Goal: Task Accomplishment & Management: Complete application form

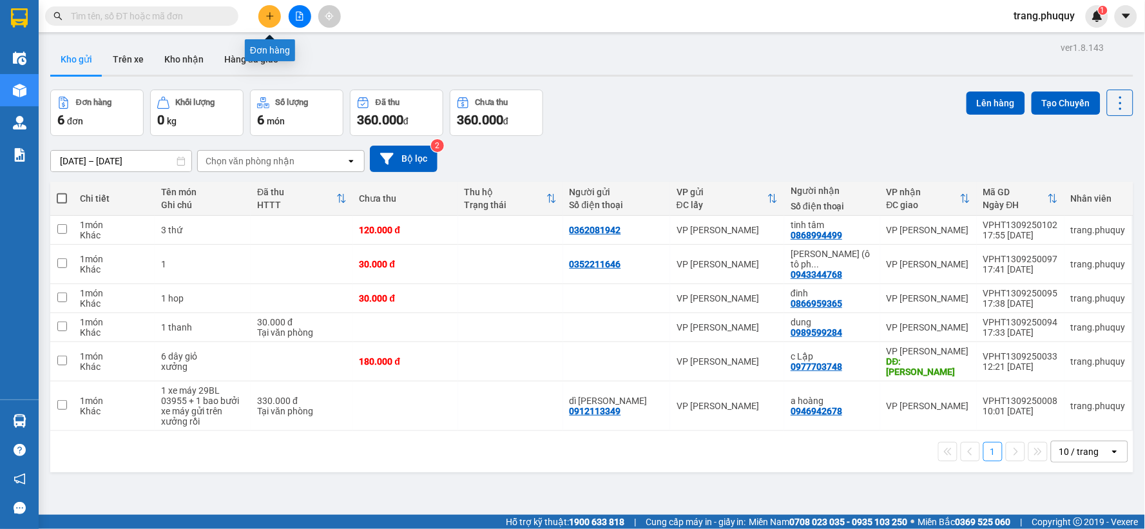
click at [269, 19] on icon "plus" at bounding box center [269, 16] width 9 height 9
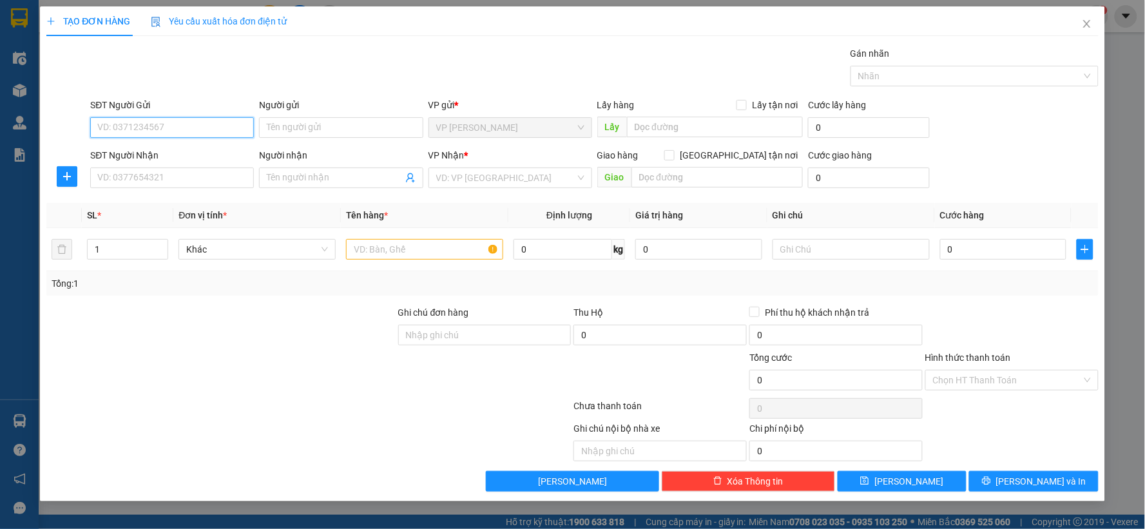
click at [200, 133] on input "SĐT Người Gửi" at bounding box center [172, 127] width 164 height 21
type input "0915012480"
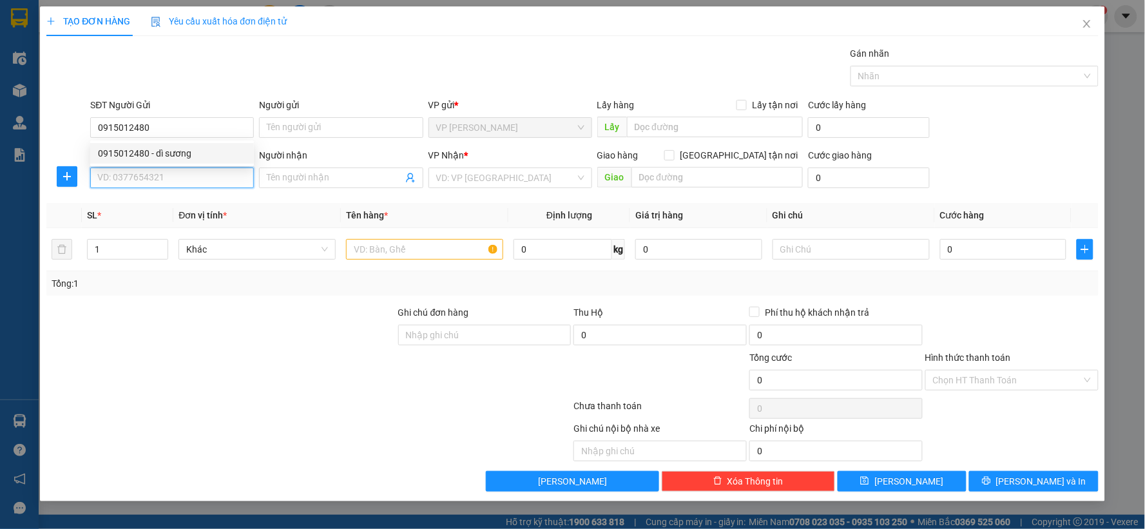
click at [186, 169] on input "SĐT Người Nhận" at bounding box center [172, 178] width 164 height 21
type input "0942975785"
click at [161, 204] on div "0942975785 - thu trà" at bounding box center [172, 204] width 148 height 14
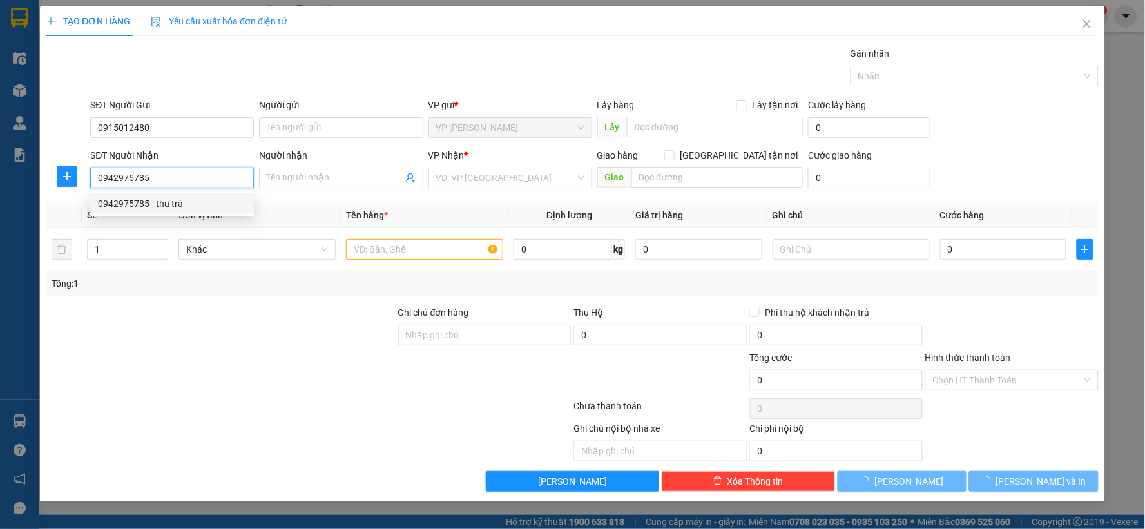
type input "thu trà"
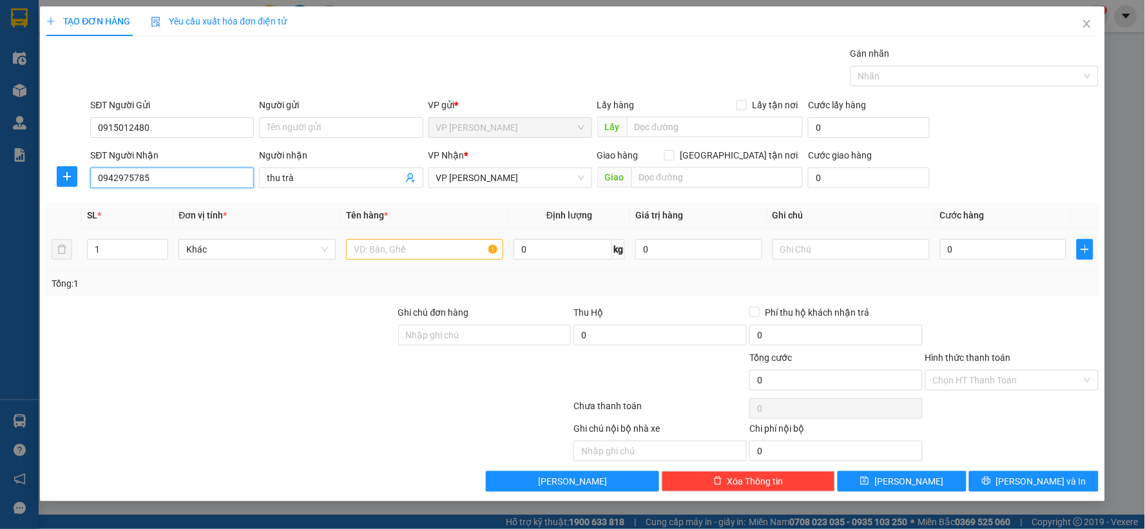
type input "0942975785"
click at [407, 251] on input "text" at bounding box center [424, 249] width 157 height 21
type input "1 tui"
click at [962, 249] on input "0" at bounding box center [1003, 249] width 127 height 21
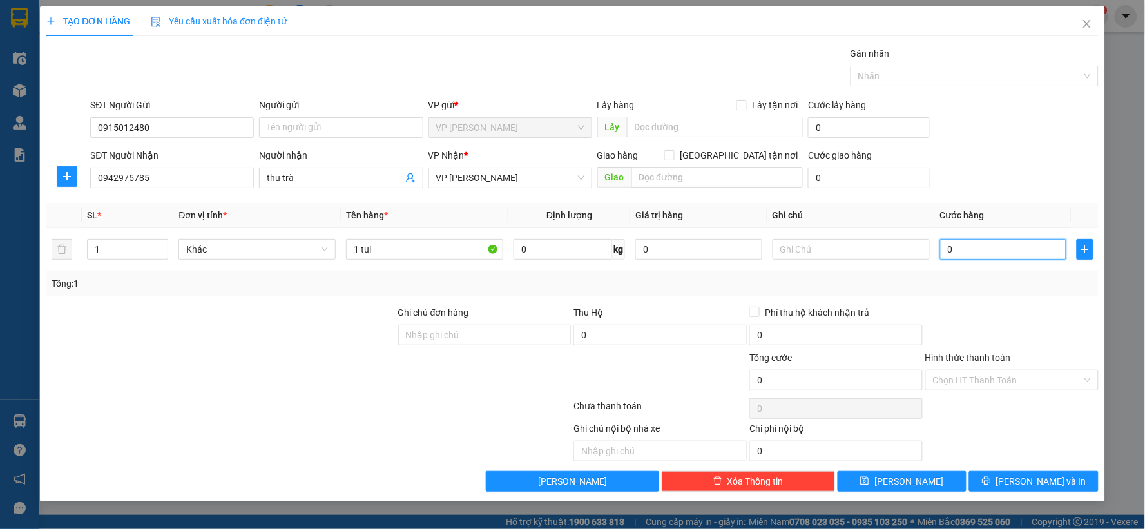
type input "3"
type input "30"
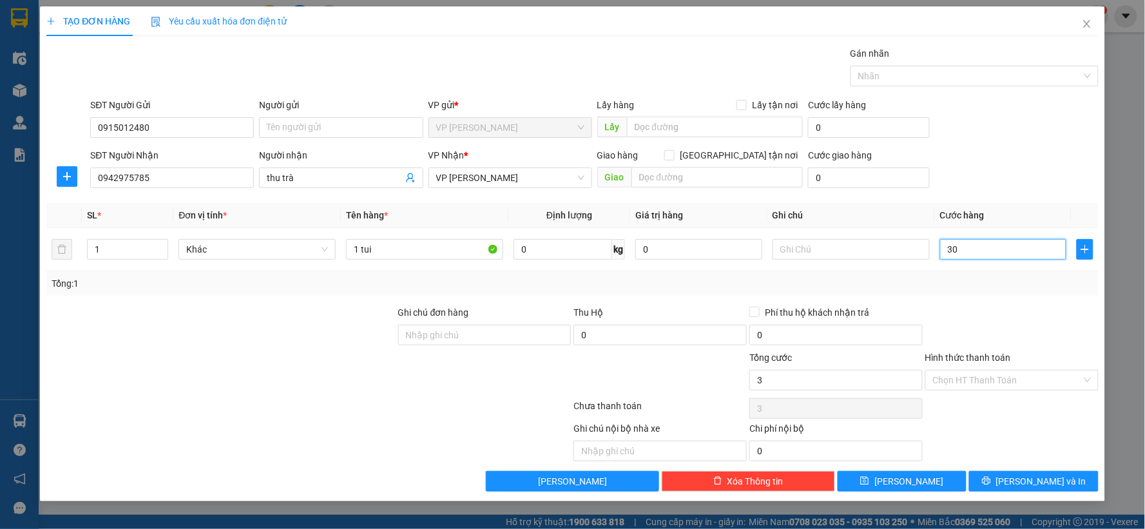
type input "30"
type input "300"
type input "3.000"
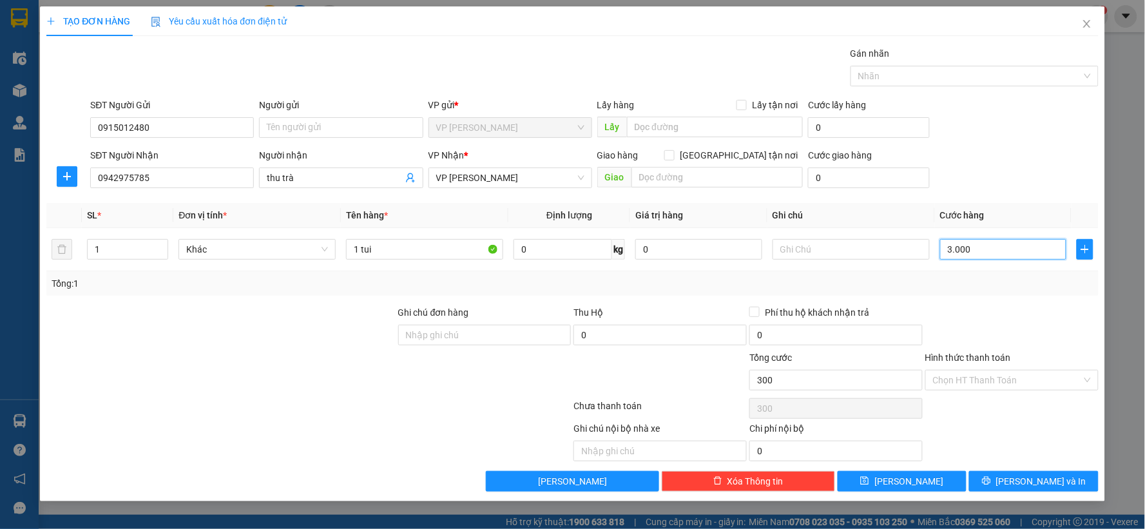
type input "3.000"
type input "30.000"
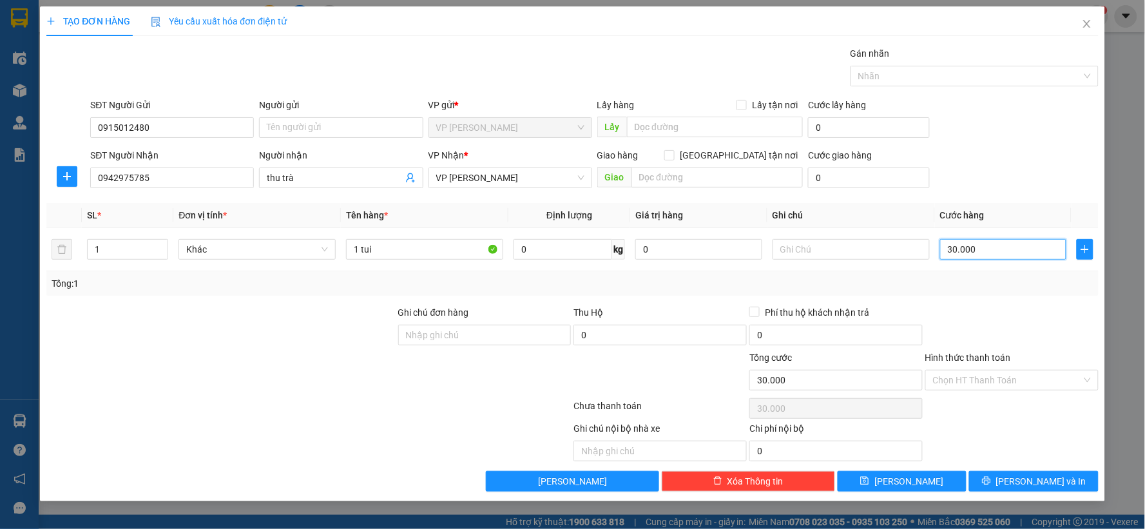
type input "30.000"
drag, startPoint x: 1103, startPoint y: 374, endPoint x: 1088, endPoint y: 383, distance: 17.4
click at [1100, 376] on div "TẠO ĐƠN HÀNG Yêu cầu xuất hóa đơn điện tử Transit Pickup Surcharge Ids Transit …" at bounding box center [572, 253] width 1065 height 495
click at [1083, 385] on div "Chọn HT Thanh Toán" at bounding box center [1011, 380] width 173 height 21
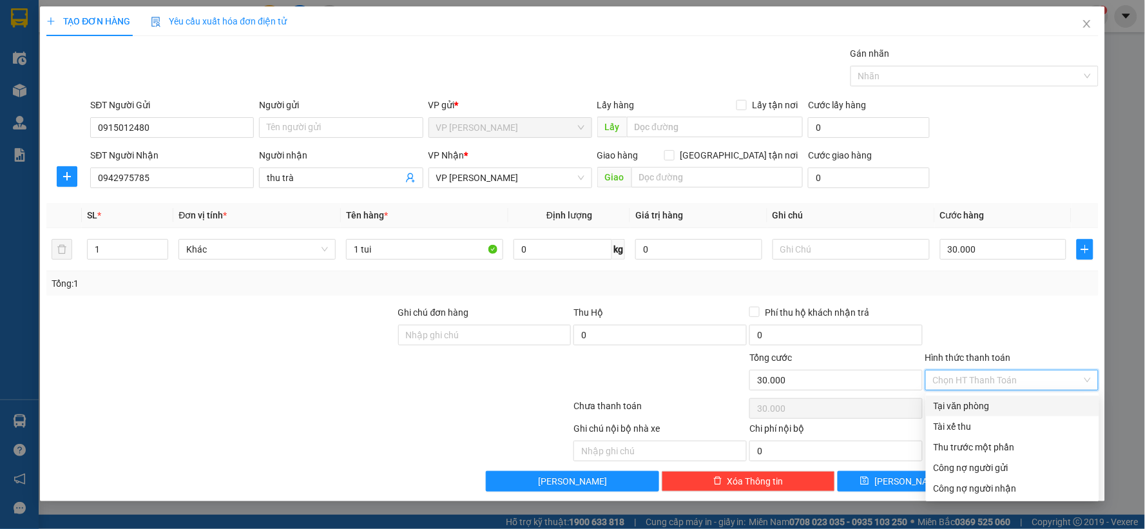
drag, startPoint x: 975, startPoint y: 410, endPoint x: 949, endPoint y: 443, distance: 42.2
click at [974, 410] on div "Tại văn phòng" at bounding box center [1013, 406] width 158 height 14
type input "0"
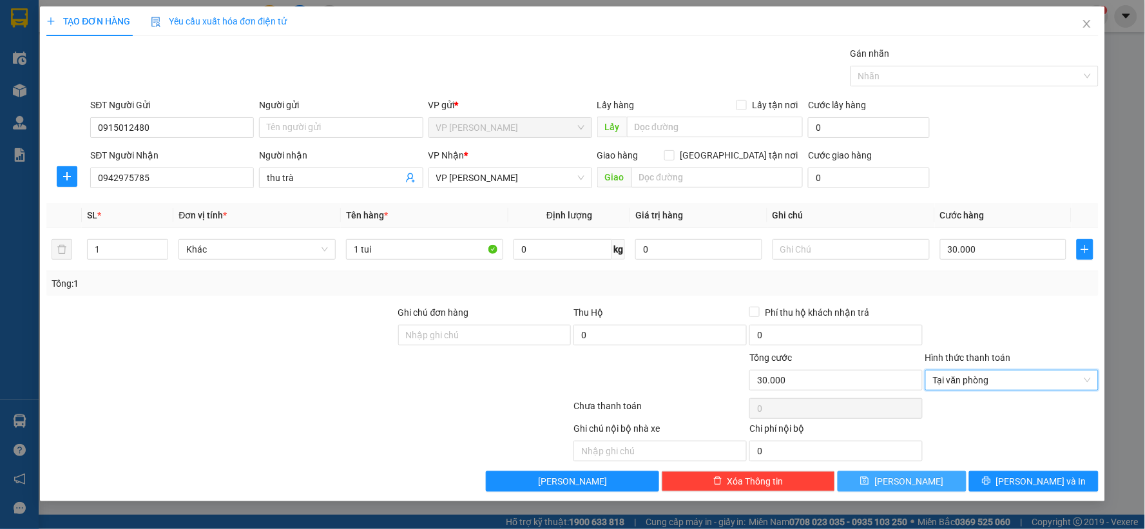
click at [901, 488] on button "[PERSON_NAME]" at bounding box center [903, 481] width 130 height 21
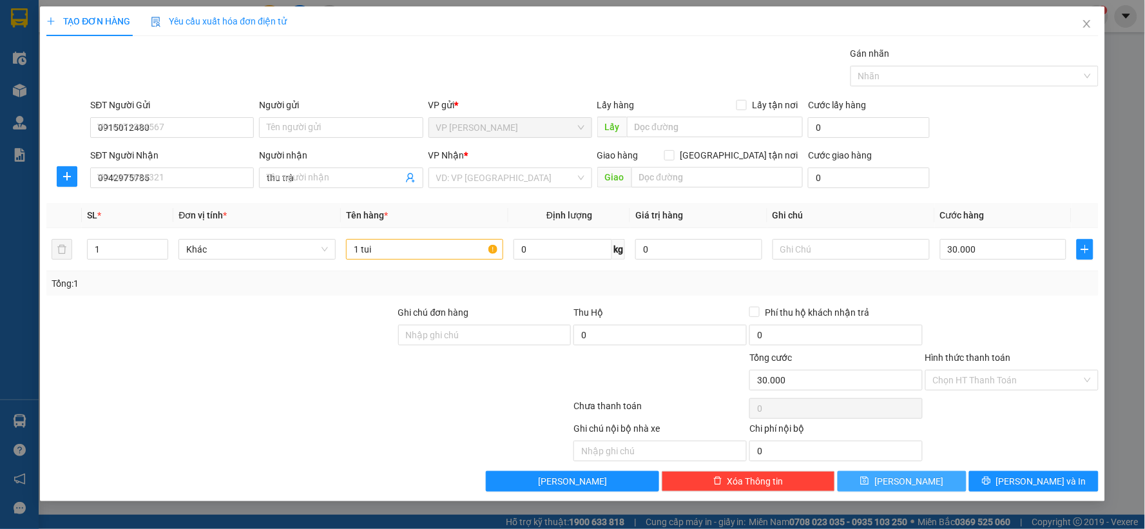
type input "0"
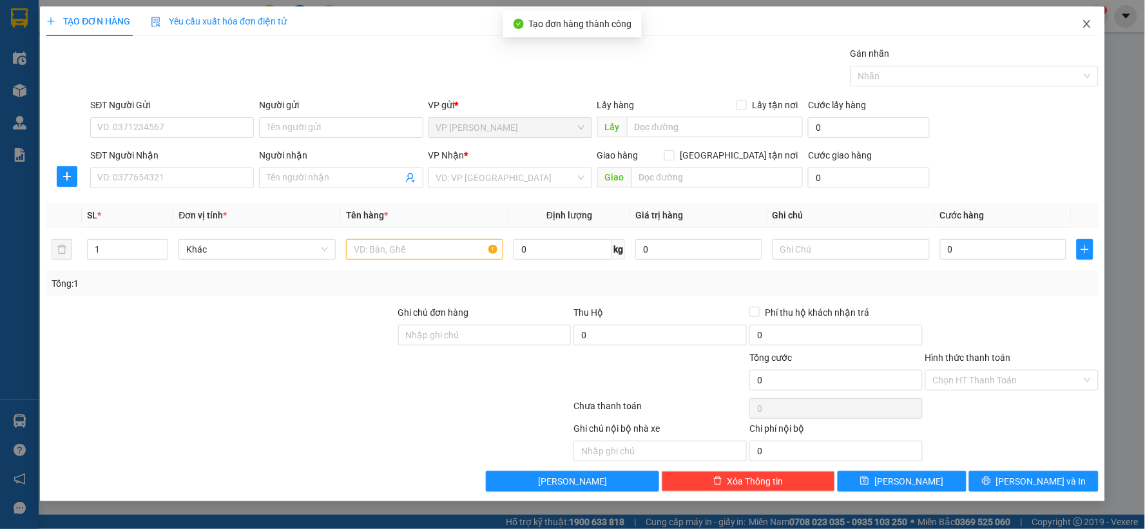
click at [1081, 30] on span "Close" at bounding box center [1087, 24] width 36 height 36
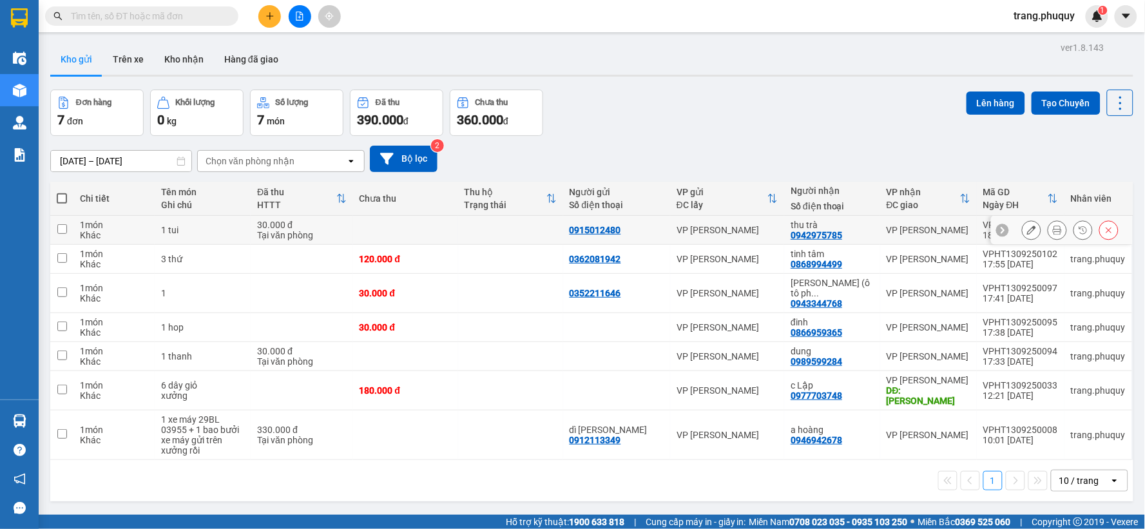
click at [1036, 233] on div at bounding box center [1070, 229] width 97 height 19
click at [1048, 230] on button at bounding box center [1057, 230] width 18 height 23
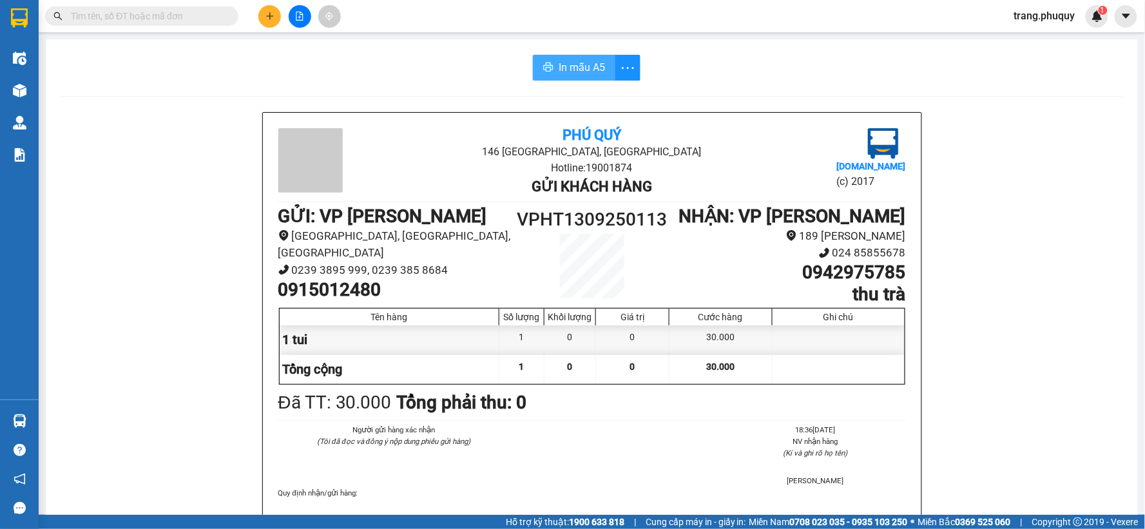
click at [583, 67] on span "In mẫu A5" at bounding box center [582, 67] width 46 height 16
